Goal: Task Accomplishment & Management: Use online tool/utility

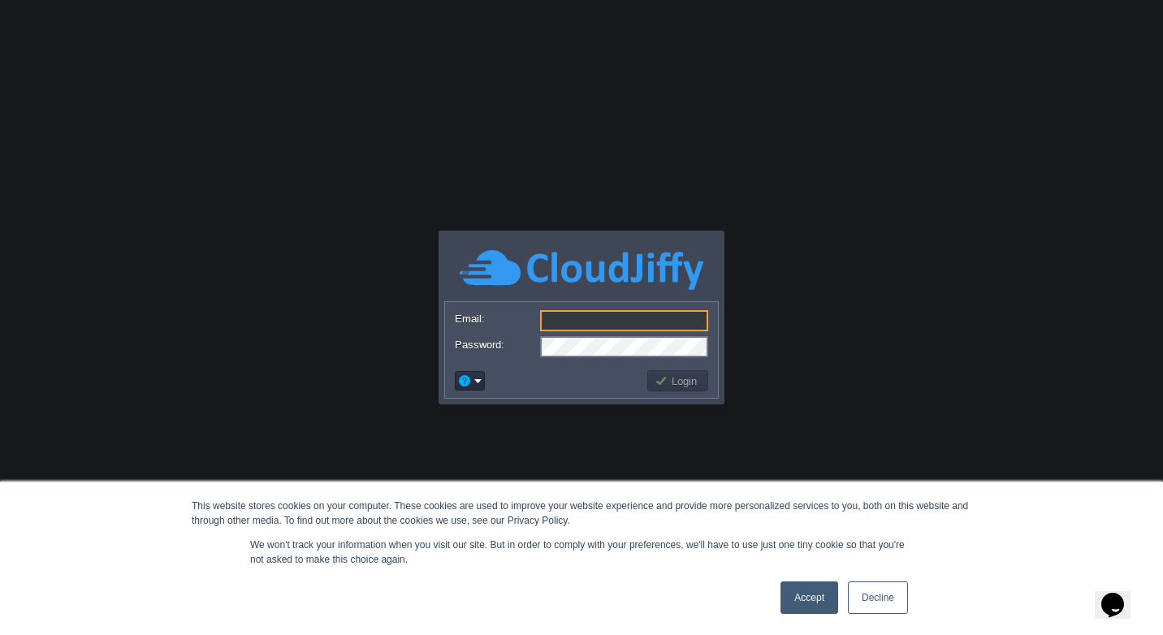
type input "[EMAIL_ADDRESS][DOMAIN_NAME]"
click at [655, 320] on input "[EMAIL_ADDRESS][DOMAIN_NAME]" at bounding box center [624, 320] width 168 height 21
click at [659, 320] on input "[EMAIL_ADDRESS][DOMAIN_NAME]" at bounding box center [624, 320] width 168 height 21
click at [734, 294] on body "This website stores cookies on your computer. These cookies are used to improve…" at bounding box center [581, 317] width 1163 height 635
click at [678, 380] on button "Login" at bounding box center [678, 381] width 47 height 15
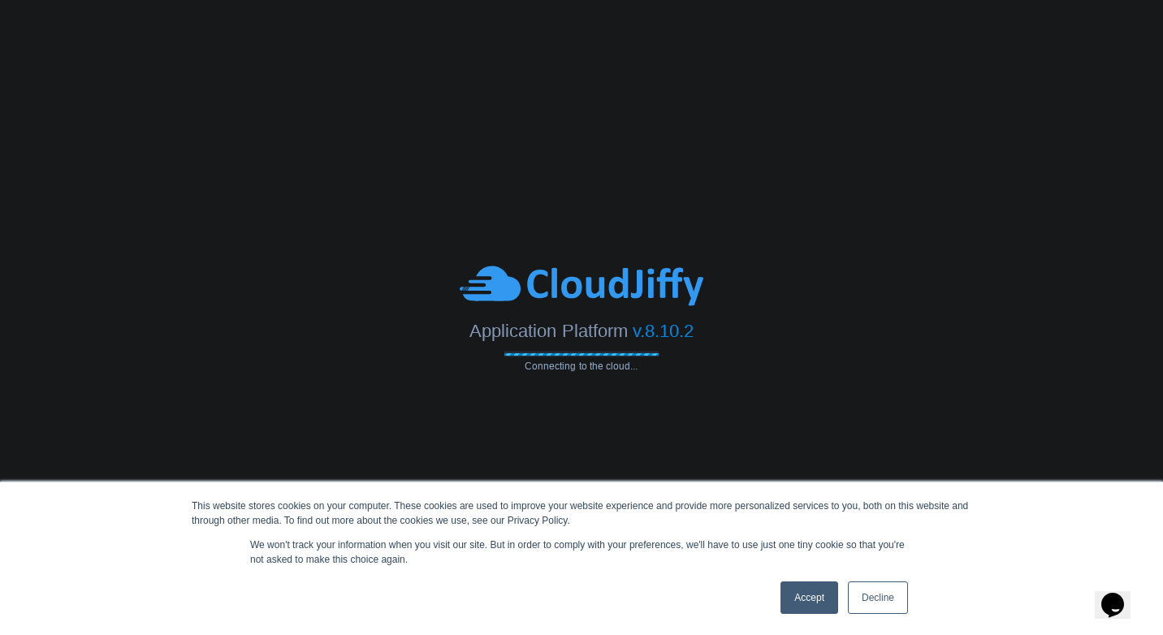
click at [807, 603] on link "Accept" at bounding box center [810, 598] width 58 height 32
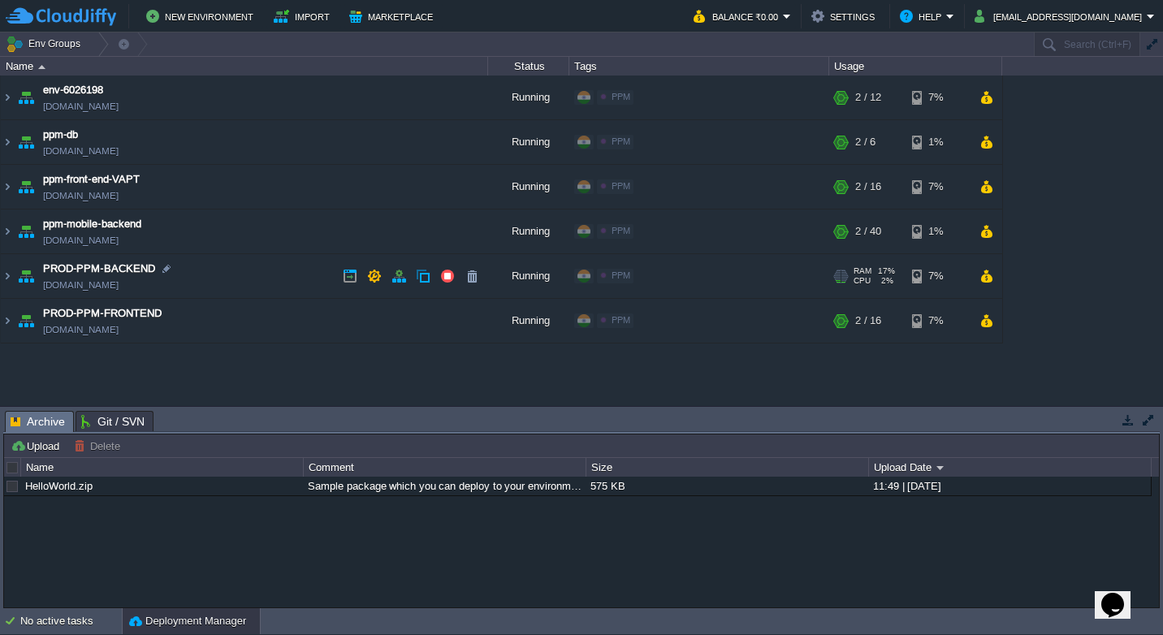
click at [211, 270] on td "PROD-PPM-BACKEND [DOMAIN_NAME]" at bounding box center [244, 276] width 487 height 45
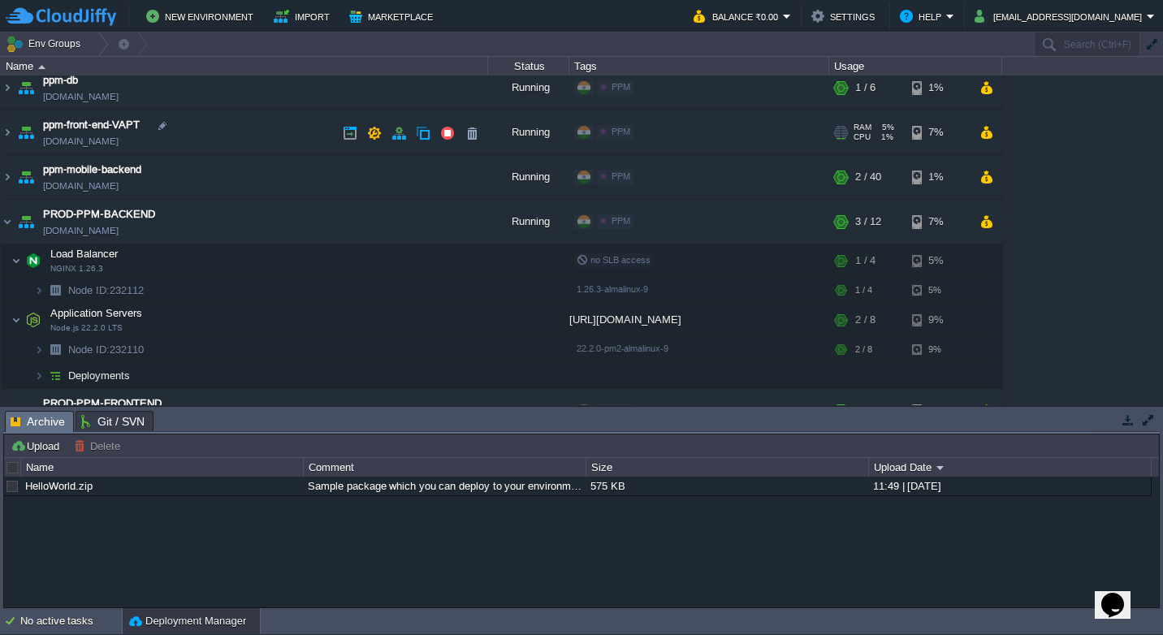
scroll to position [83, 0]
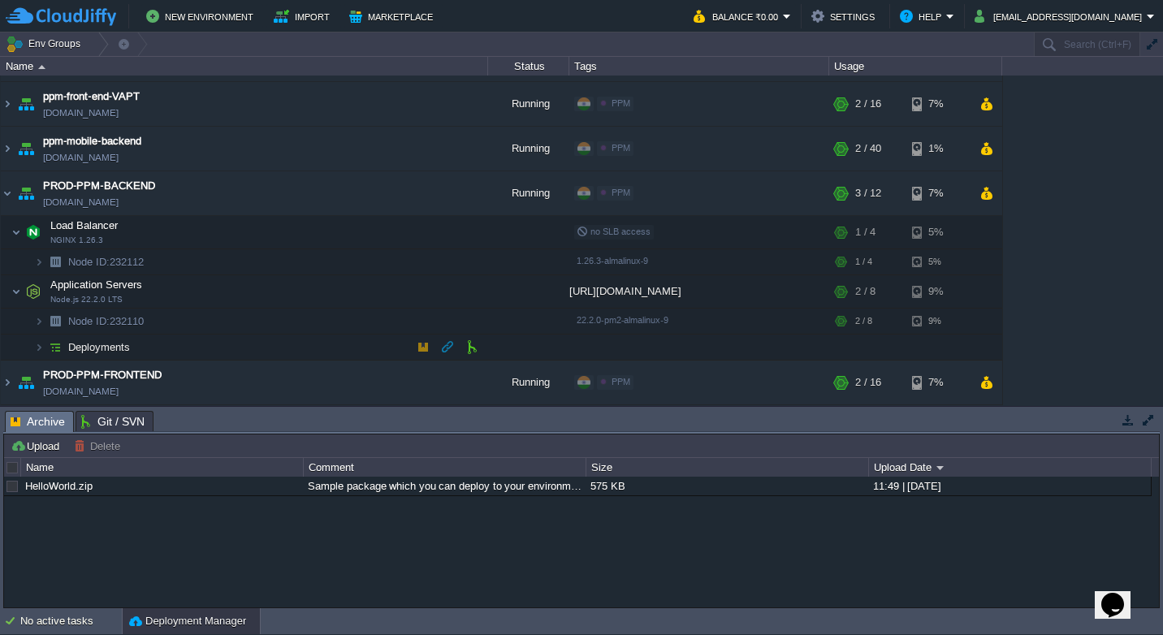
click at [283, 348] on td "Deployments" at bounding box center [244, 348] width 487 height 26
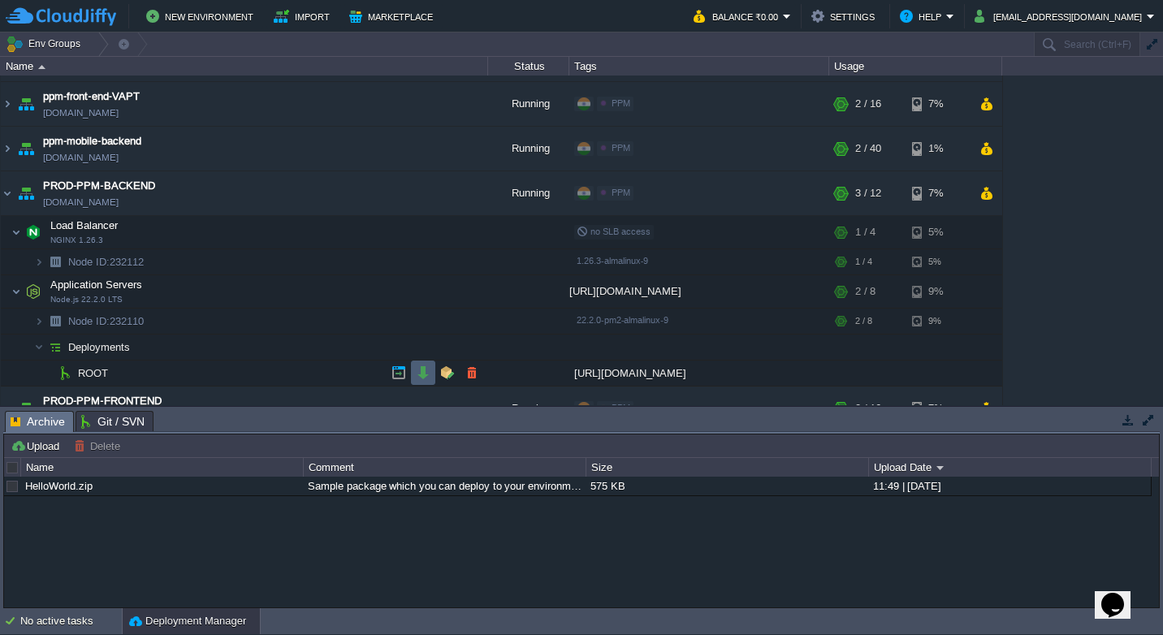
click at [418, 371] on button "button" at bounding box center [423, 373] width 15 height 15
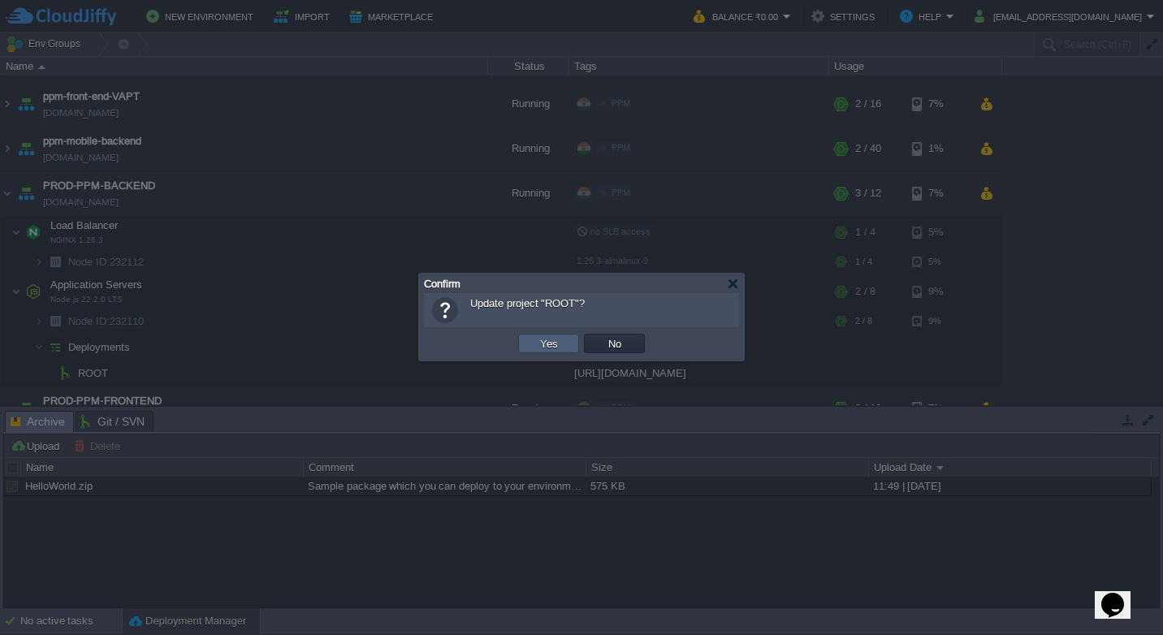
click at [558, 348] on button "Yes" at bounding box center [549, 343] width 28 height 15
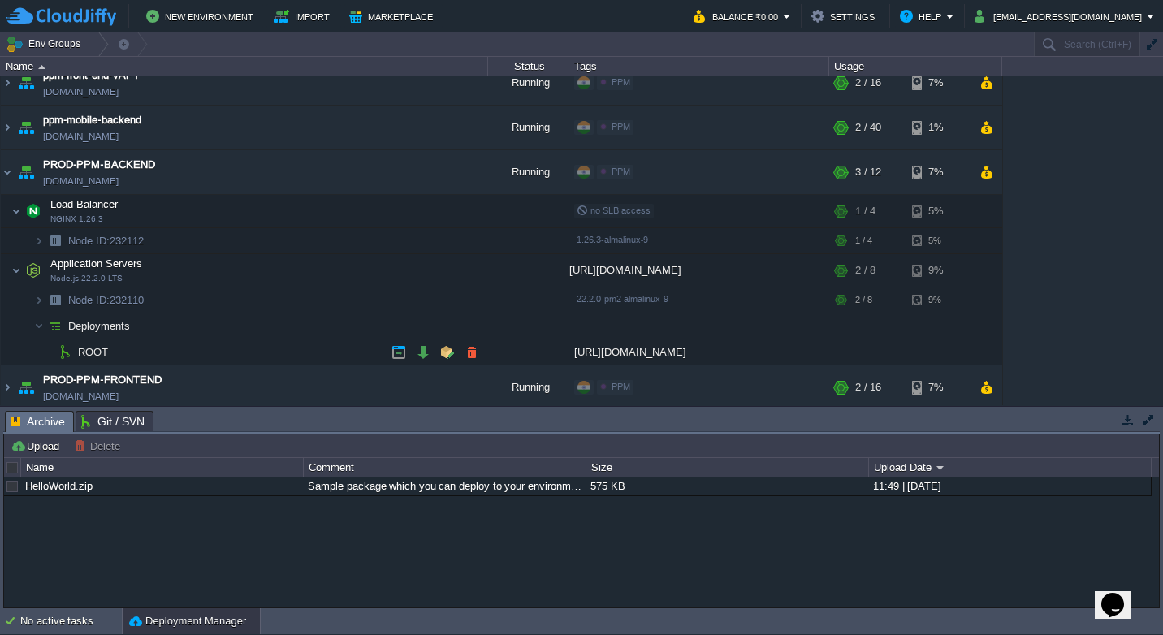
scroll to position [109, 0]
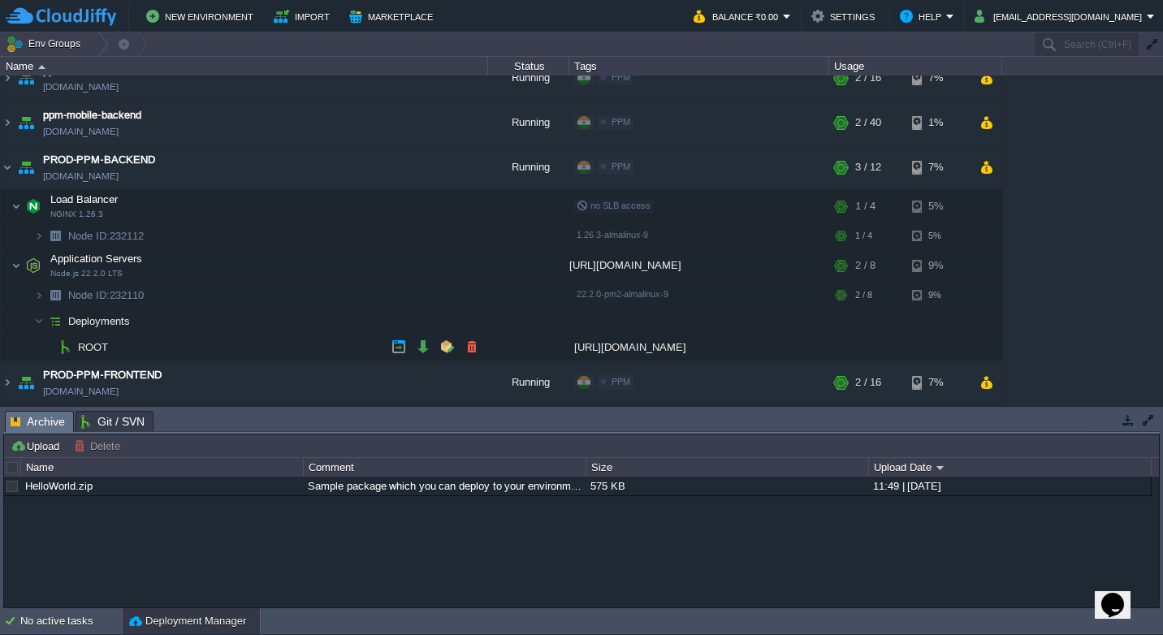
click at [353, 355] on td "ROOT" at bounding box center [244, 348] width 487 height 26
click at [443, 348] on button "button" at bounding box center [447, 347] width 15 height 15
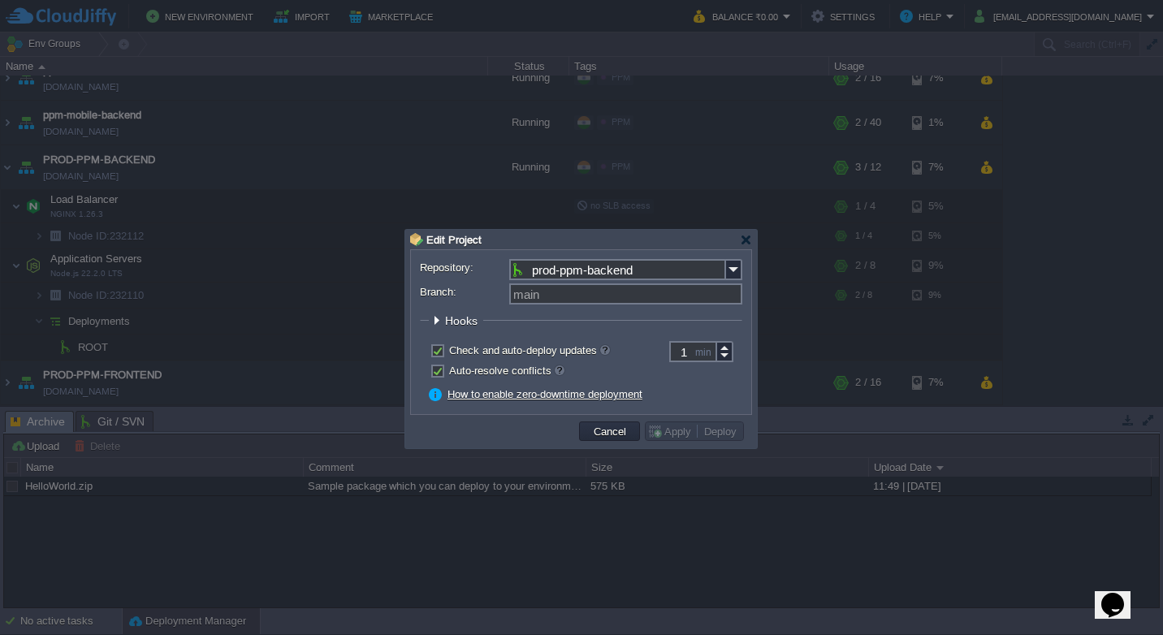
click at [620, 353] on div "Check and auto-deploy updates" at bounding box center [581, 351] width 322 height 15
click at [746, 240] on div at bounding box center [746, 240] width 12 height 12
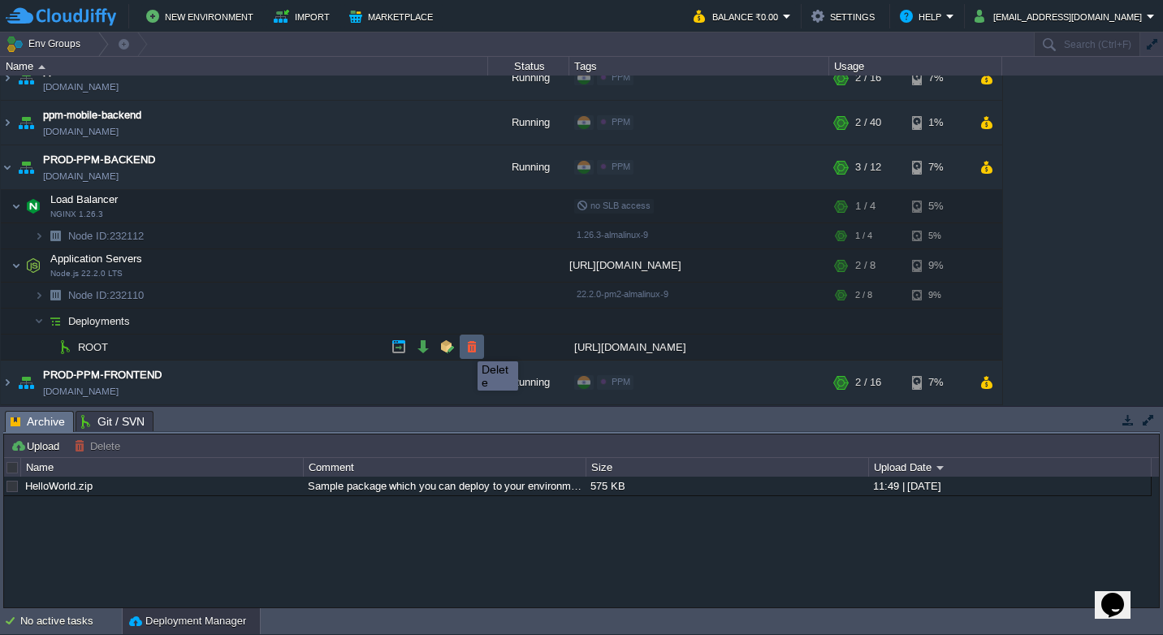
click at [470, 348] on button "button" at bounding box center [472, 347] width 15 height 15
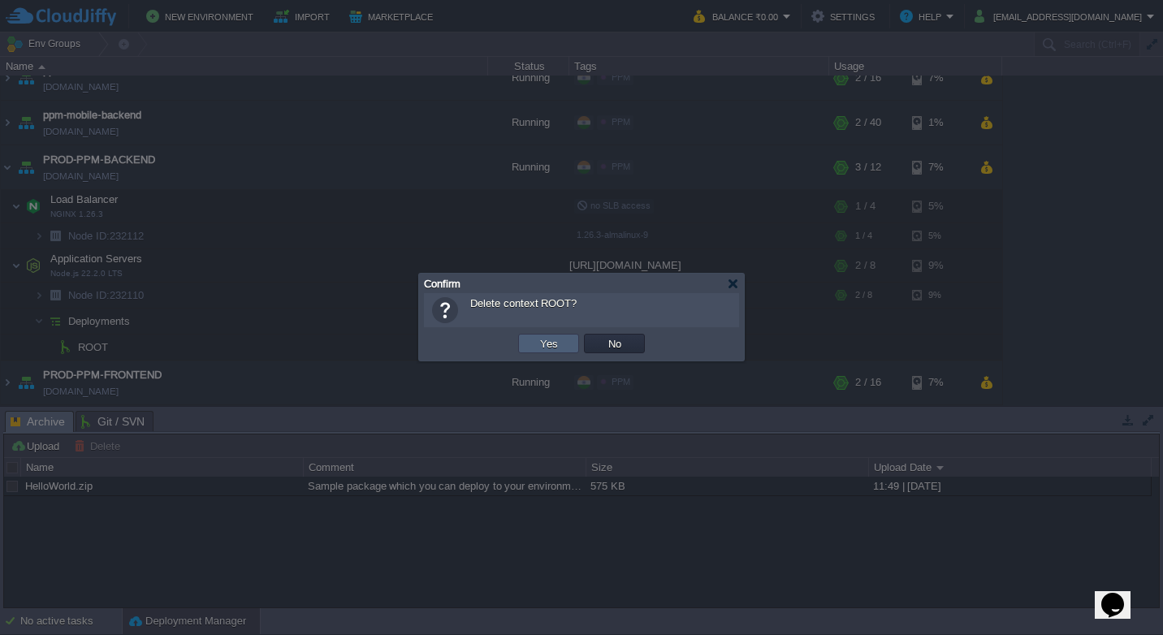
click at [538, 344] on button "Yes" at bounding box center [549, 343] width 28 height 15
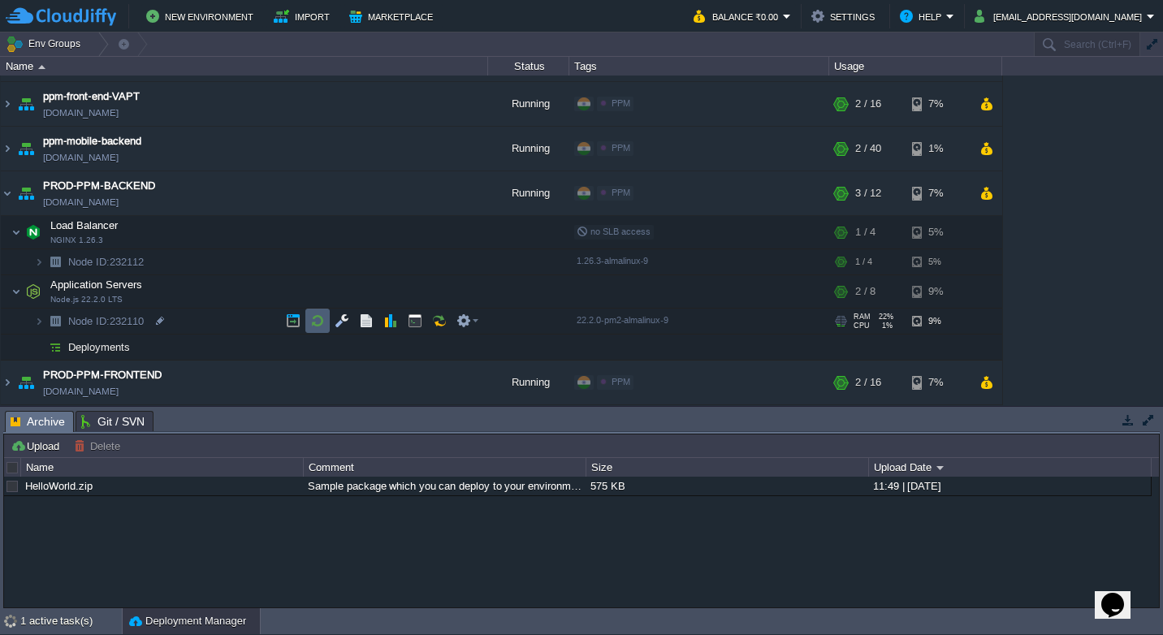
scroll to position [83, 0]
click at [257, 346] on td "Deployments" at bounding box center [244, 348] width 487 height 26
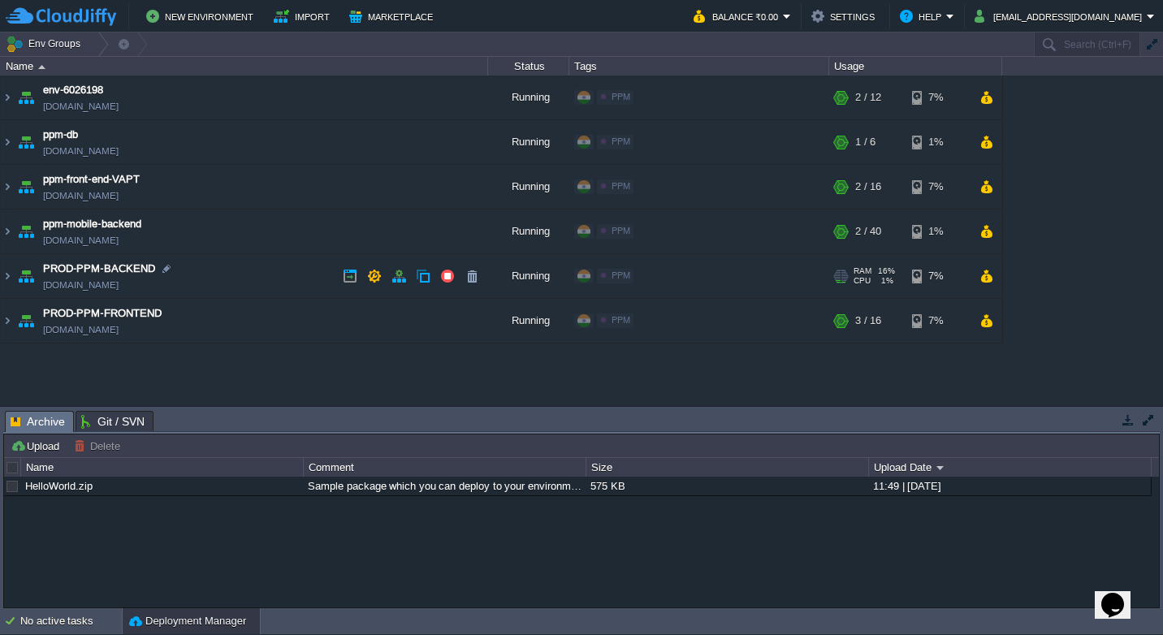
click at [227, 270] on td "PROD-PPM-BACKEND [DOMAIN_NAME]" at bounding box center [244, 276] width 487 height 45
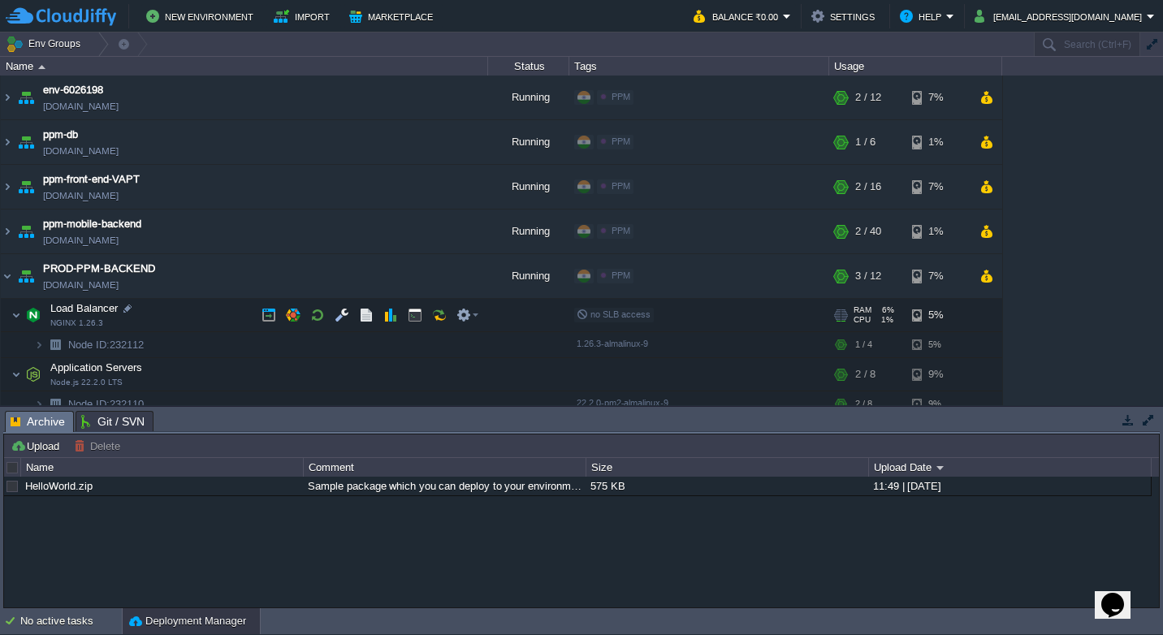
scroll to position [83, 0]
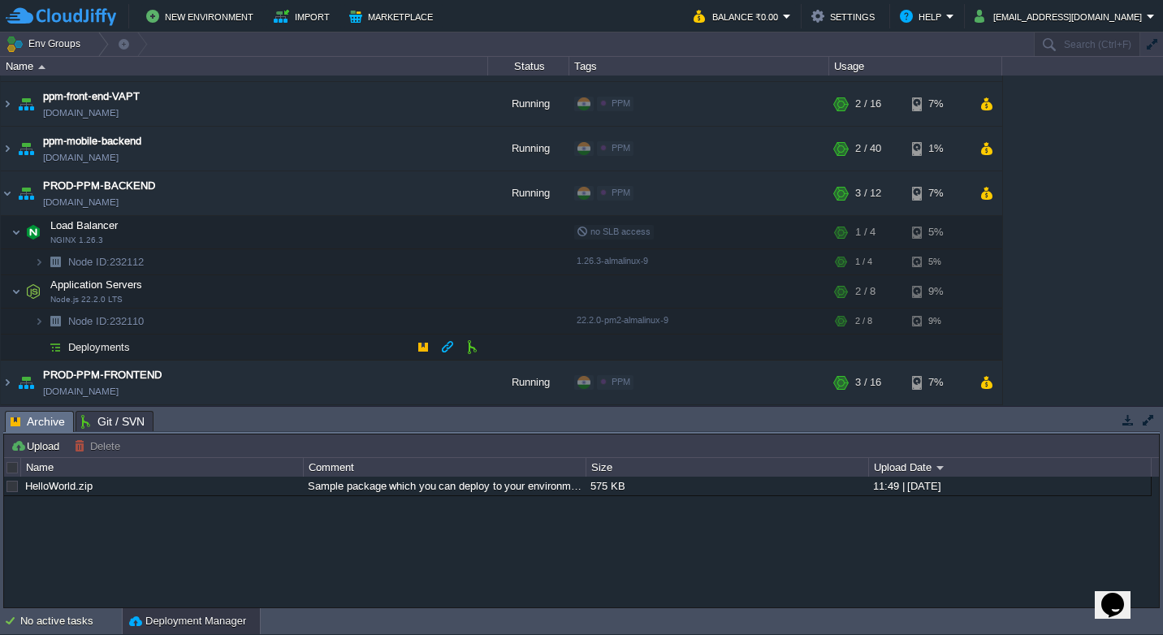
click at [247, 350] on td "Deployments" at bounding box center [244, 348] width 487 height 26
click at [462, 351] on td at bounding box center [472, 347] width 24 height 24
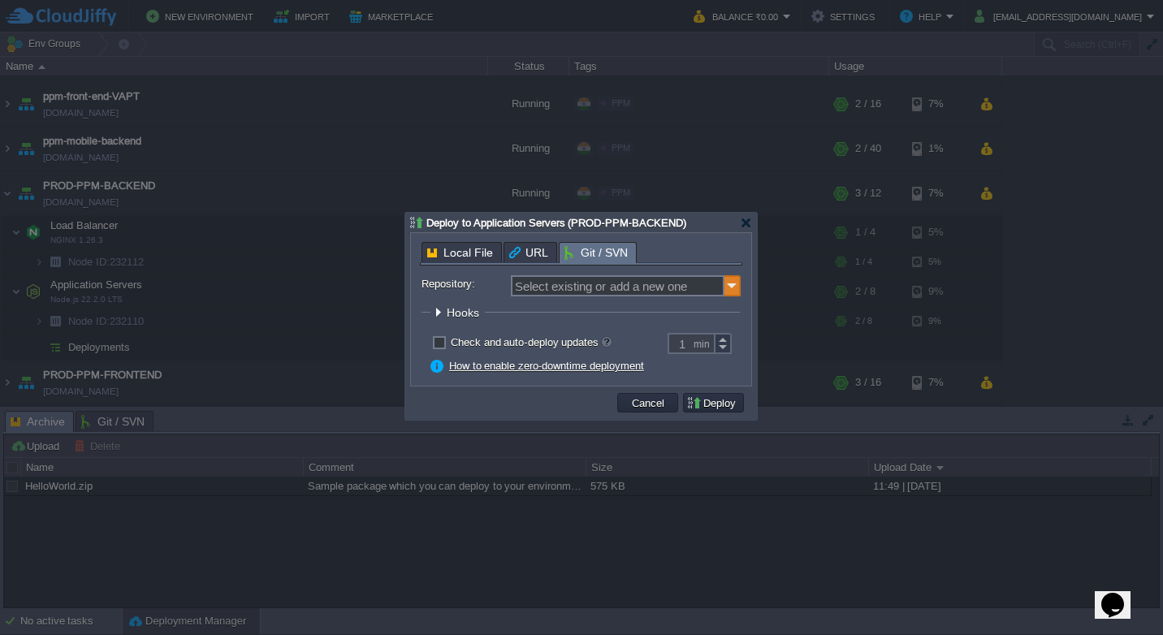
click at [733, 286] on img at bounding box center [733, 285] width 16 height 21
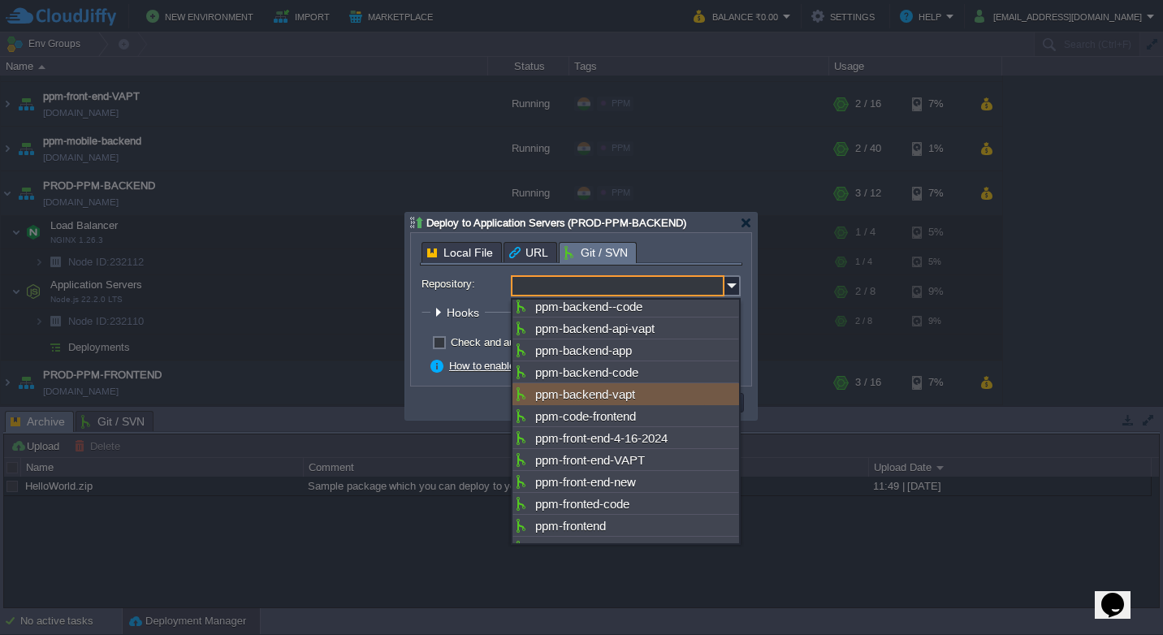
scroll to position [439, 0]
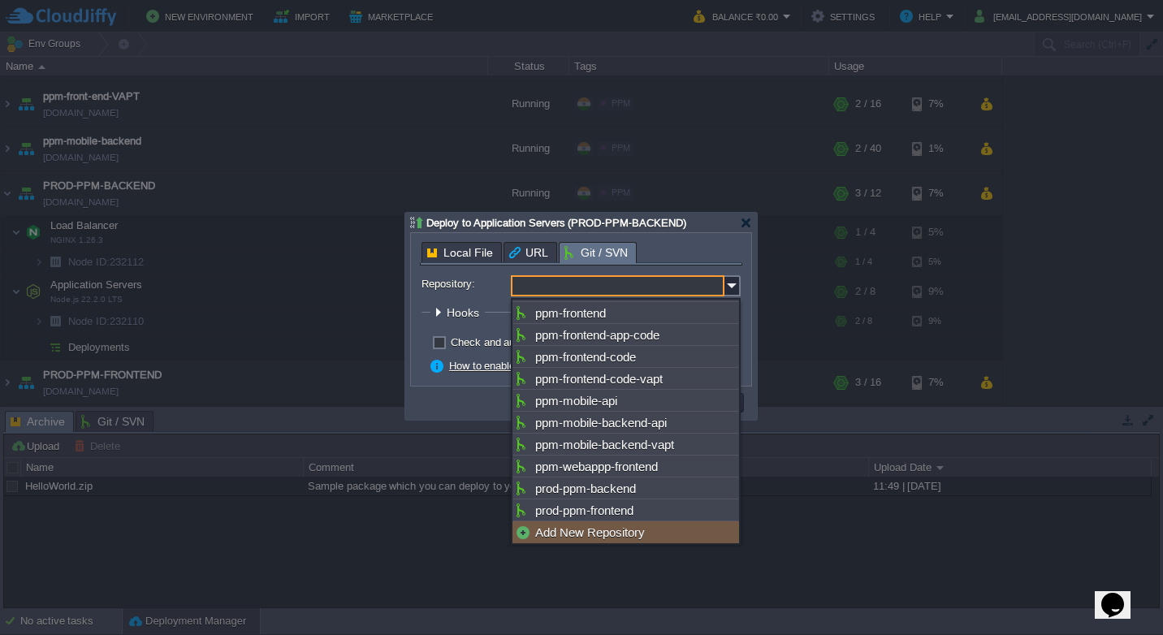
click at [595, 523] on div "Add New Repository" at bounding box center [626, 532] width 227 height 22
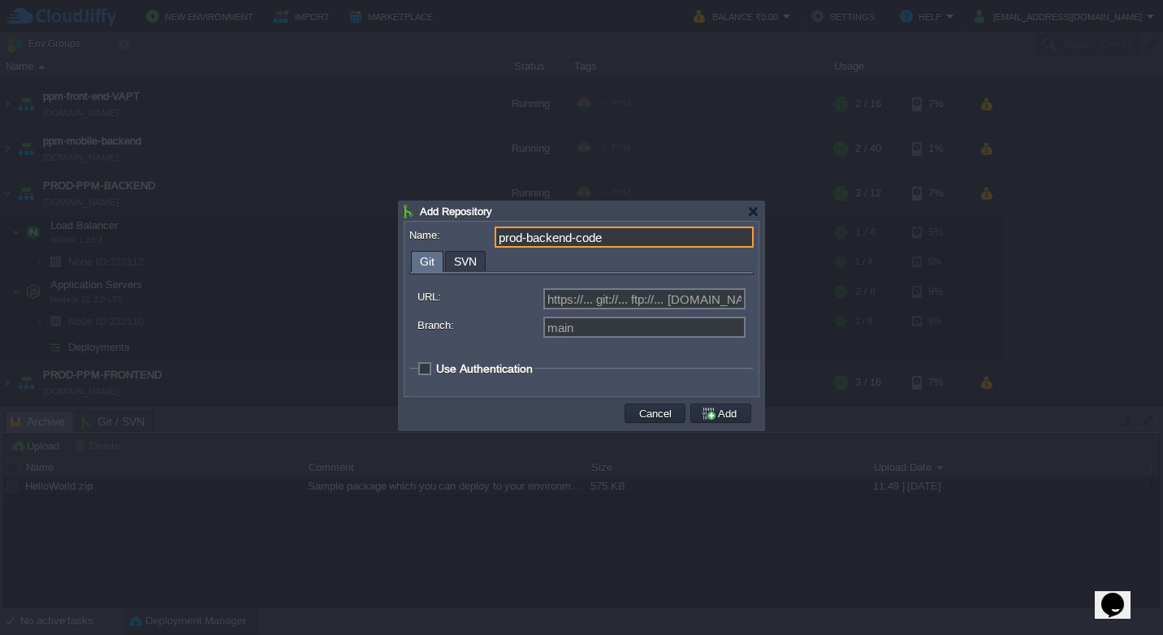
type input "prod-backend-code"
type input "Select existing or add a new one"
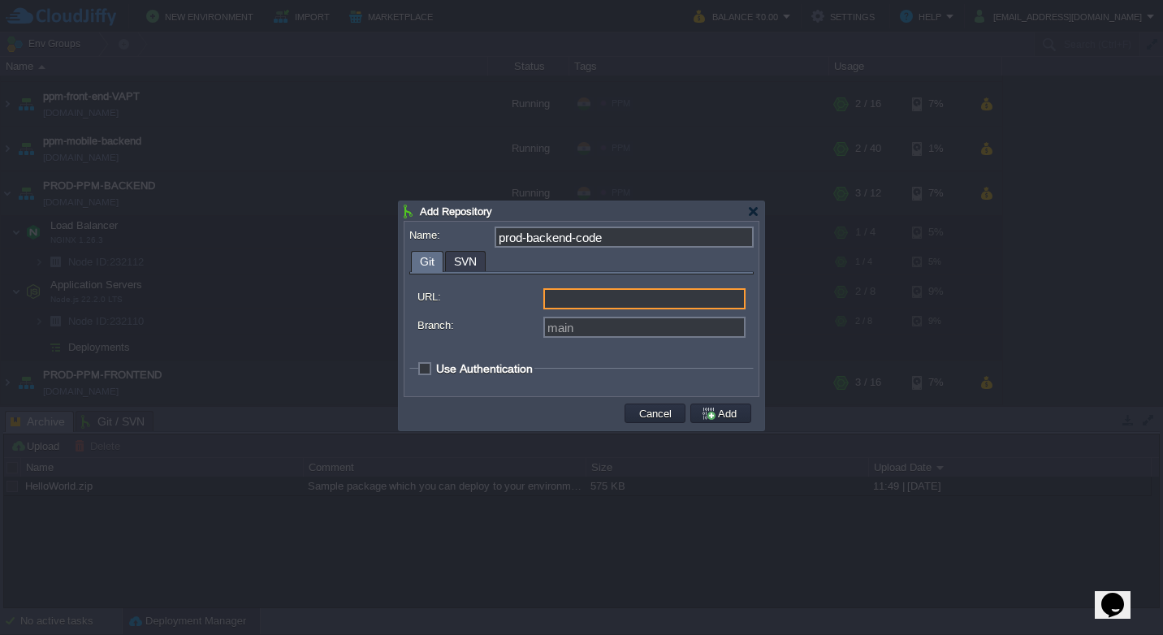
click at [635, 295] on input "URL:" at bounding box center [644, 298] width 202 height 21
paste input "[URL][DOMAIN_NAME]"
type input "[URL][DOMAIN_NAME]"
click at [436, 372] on span "Use Authentication" at bounding box center [484, 368] width 97 height 13
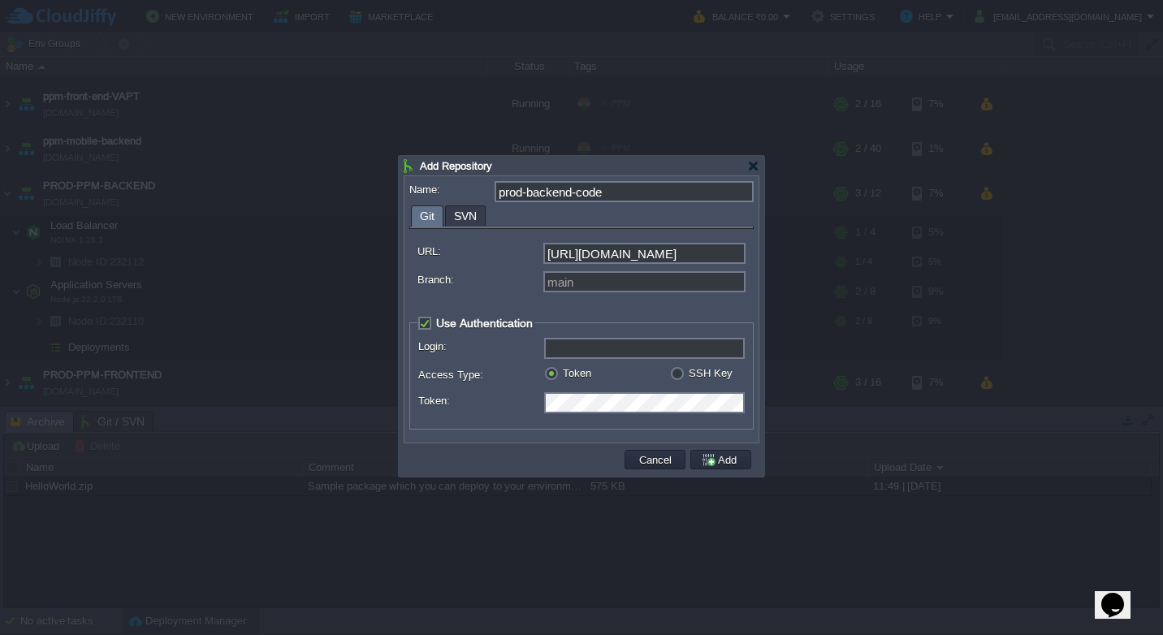
checkbox input "true"
click at [588, 356] on input "Login:" at bounding box center [644, 348] width 201 height 21
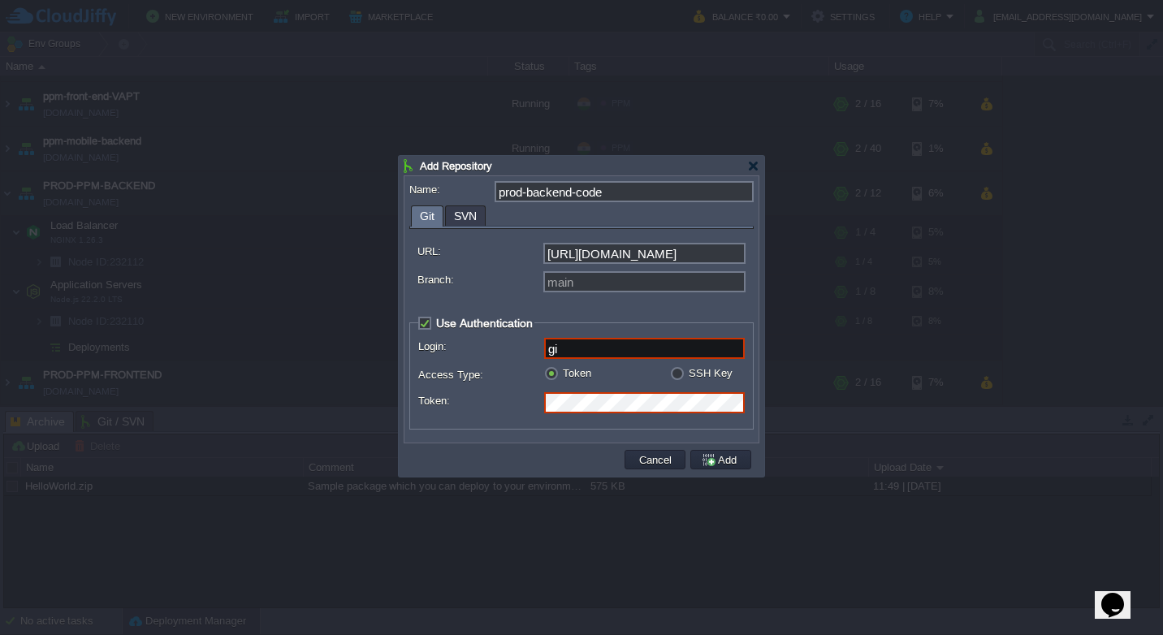
type input "g"
type input "GIT-DLF-PPMS"
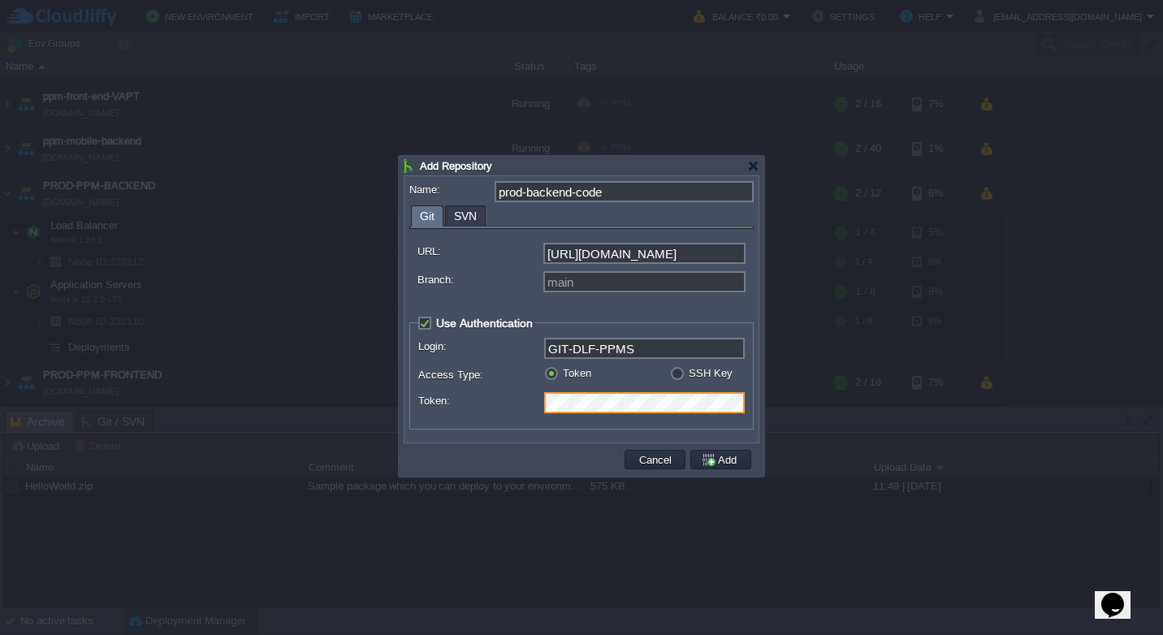
click at [767, 400] on div at bounding box center [581, 317] width 1163 height 635
click at [752, 401] on fieldset "Use Authentication Login: GIT-DLF-PPMS Access Type: Token SSH Key Token: Select…" at bounding box center [581, 373] width 344 height 114
click at [719, 456] on button "Add" at bounding box center [721, 459] width 41 height 15
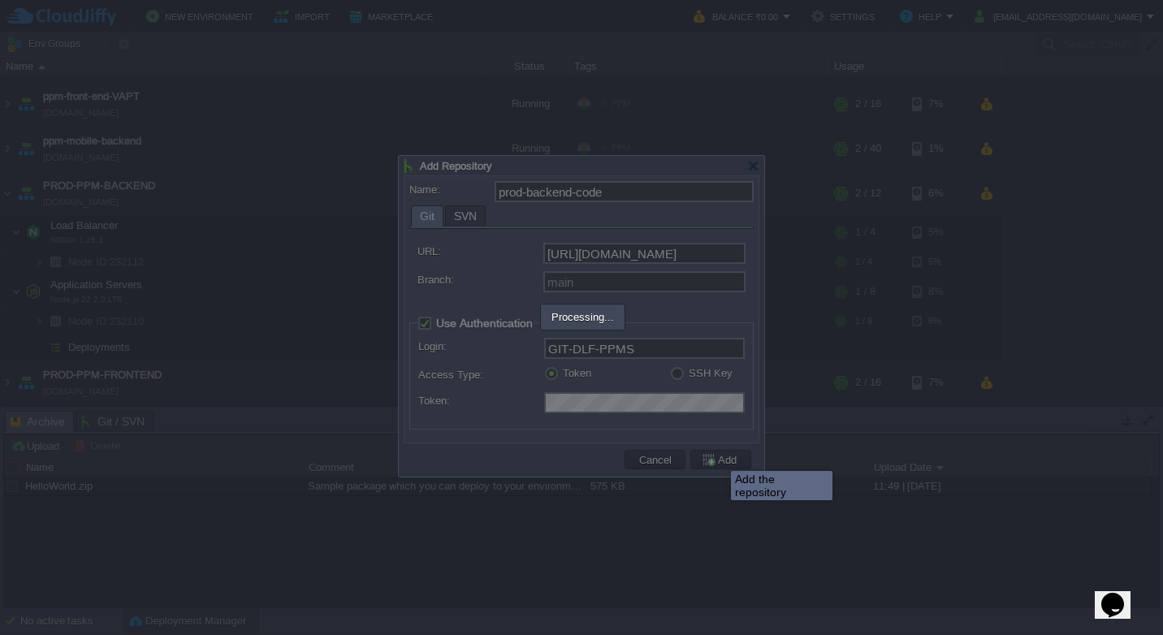
type input "prod-backend-code"
type input "main"
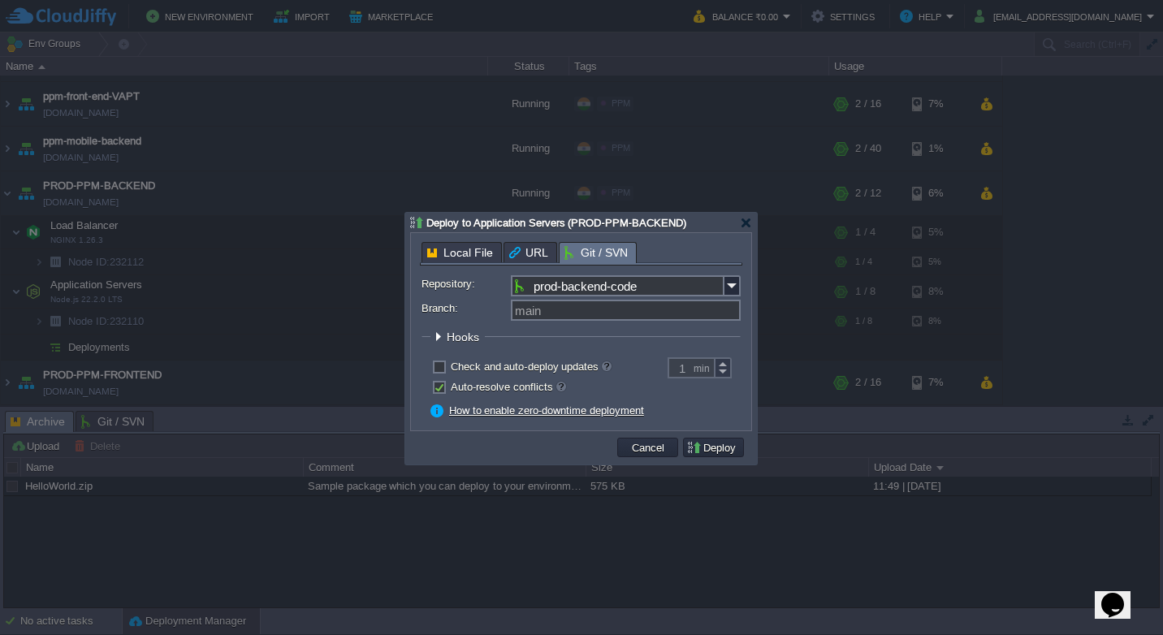
click at [451, 366] on label "Check and auto-deploy updates" at bounding box center [531, 367] width 161 height 12
click at [438, 366] on input "checkbox" at bounding box center [437, 369] width 11 height 11
checkbox input "true"
click at [716, 448] on button "Deploy" at bounding box center [713, 447] width 54 height 15
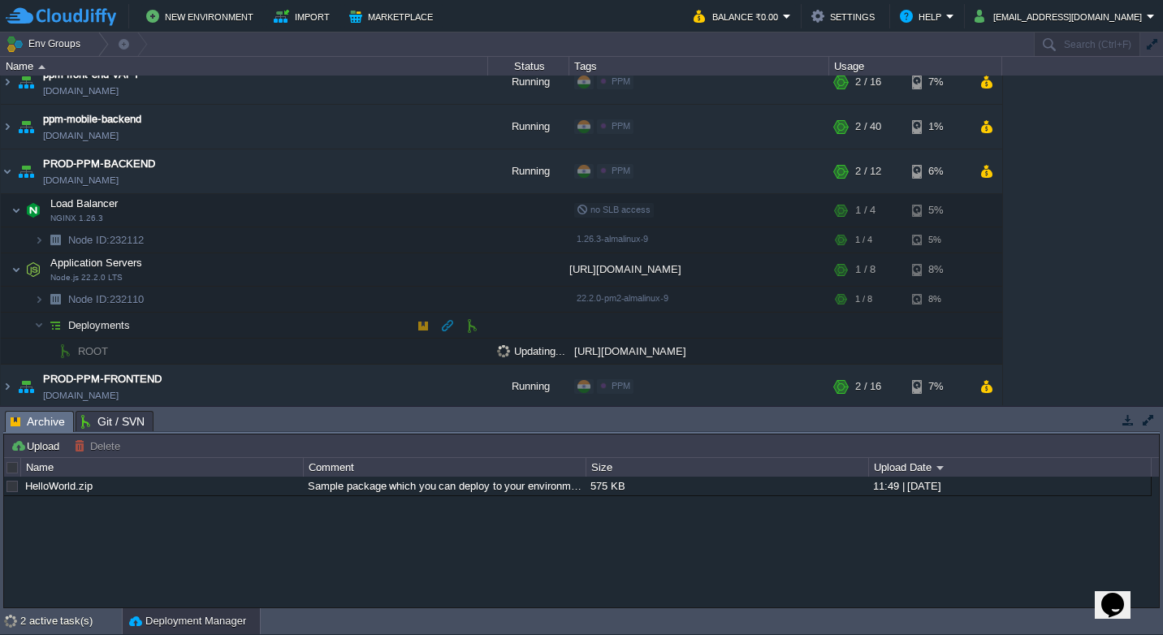
scroll to position [109, 0]
